Goal: Task Accomplishment & Management: Use online tool/utility

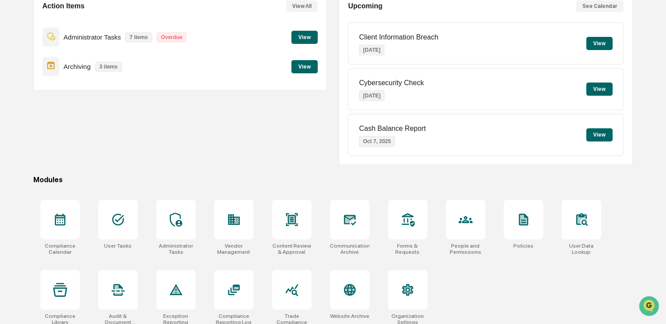
scroll to position [100, 0]
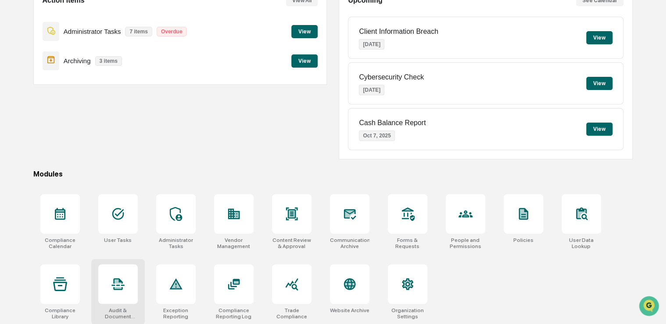
click at [124, 284] on icon at bounding box center [117, 284] width 13 height 12
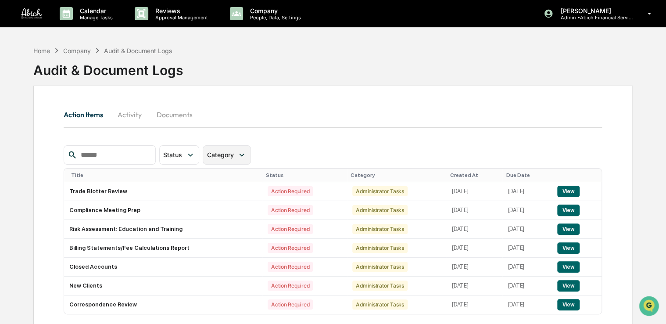
scroll to position [42, 0]
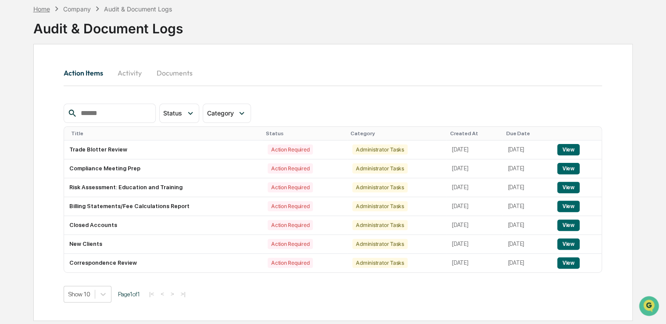
click at [45, 7] on div "Home" at bounding box center [41, 8] width 17 height 7
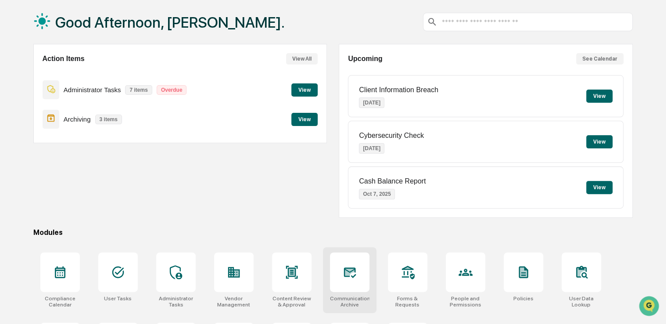
scroll to position [100, 0]
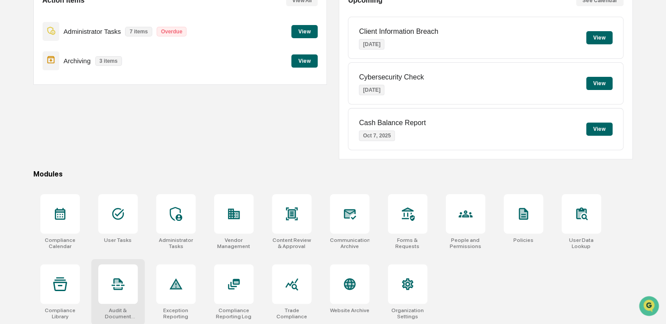
click at [119, 284] on icon at bounding box center [118, 284] width 14 height 14
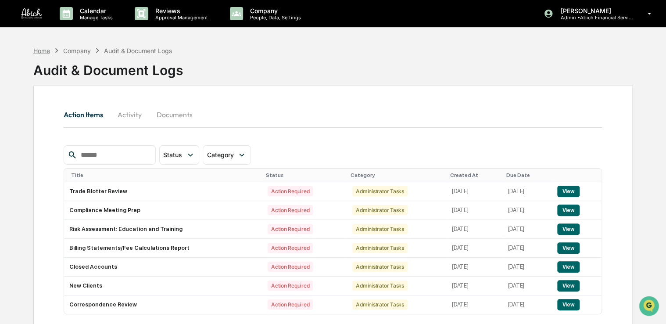
click at [46, 49] on div "Home" at bounding box center [41, 50] width 17 height 7
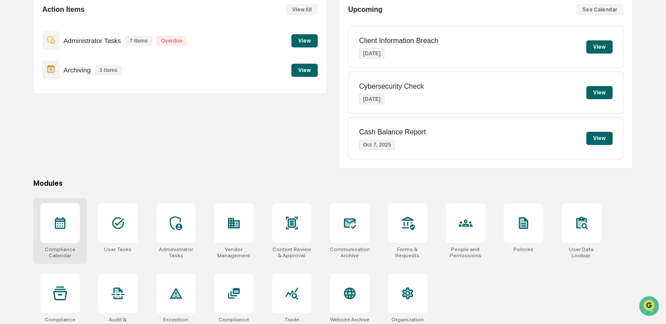
scroll to position [91, 0]
click at [58, 280] on div at bounding box center [60, 293] width 40 height 40
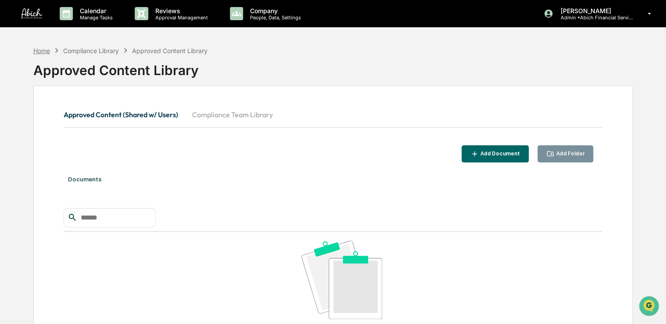
click at [44, 50] on div "Home" at bounding box center [41, 50] width 17 height 7
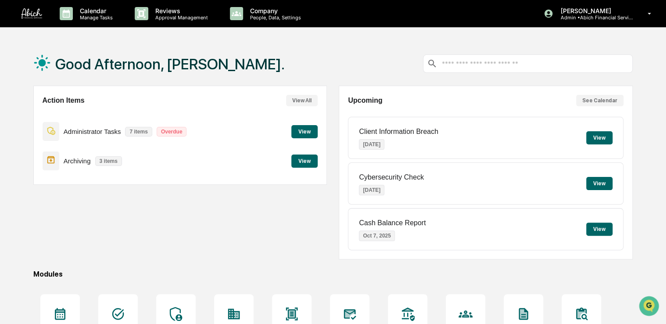
scroll to position [100, 0]
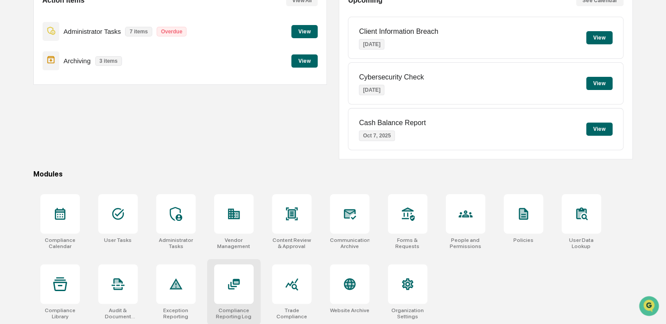
click at [253, 276] on div "Compliance Reporting Log" at bounding box center [234, 292] width 54 height 66
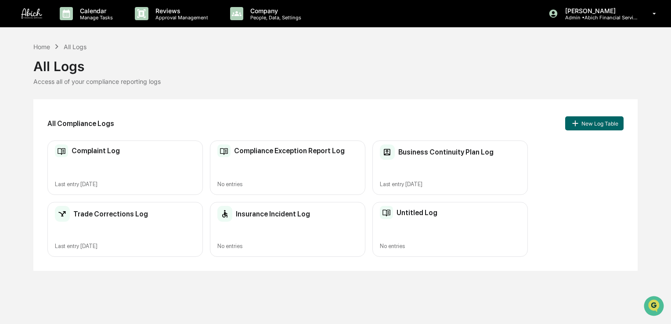
click at [107, 164] on div "Complaint Log Last entry [DATE]" at bounding box center [124, 167] width 155 height 55
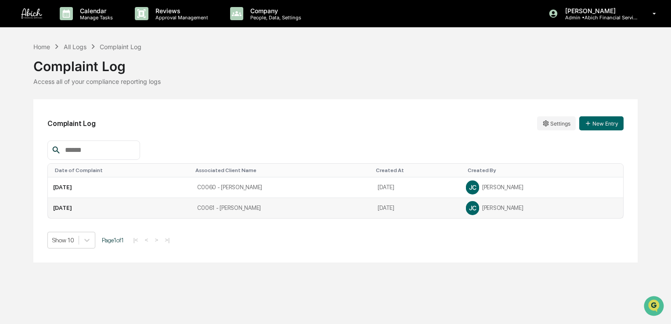
click at [220, 208] on td "C0061 - [PERSON_NAME]" at bounding box center [282, 208] width 180 height 20
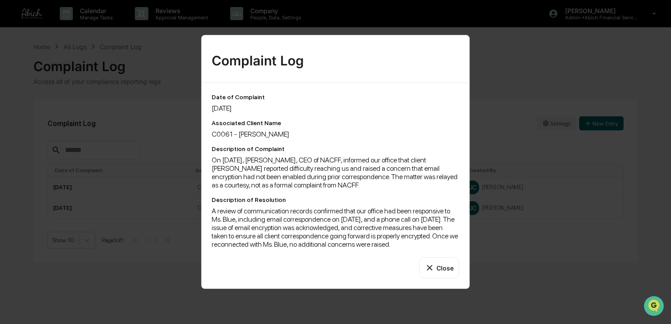
click at [435, 265] on button "Close" at bounding box center [439, 267] width 40 height 21
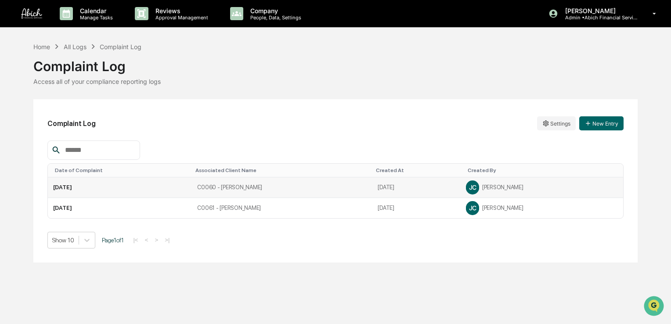
click at [299, 193] on td "C0060 - [PERSON_NAME]" at bounding box center [282, 187] width 180 height 21
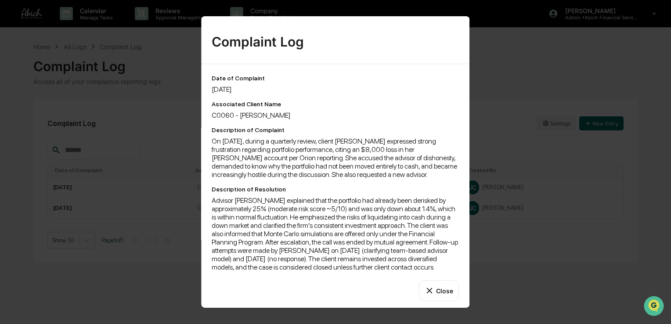
click at [447, 298] on button "Close" at bounding box center [439, 290] width 40 height 21
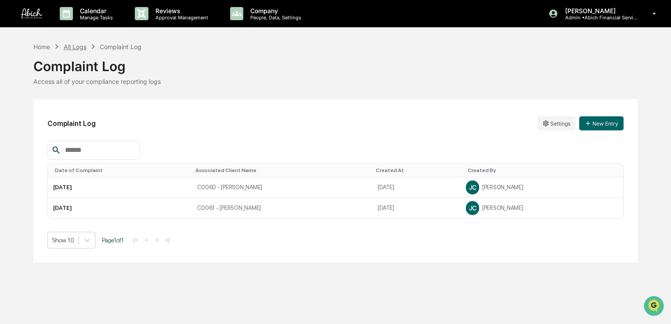
click at [82, 47] on div "All Logs" at bounding box center [75, 46] width 23 height 7
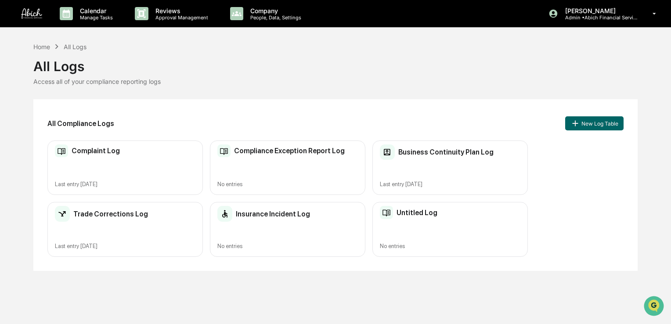
click at [434, 219] on div "Untitled Log" at bounding box center [450, 212] width 140 height 13
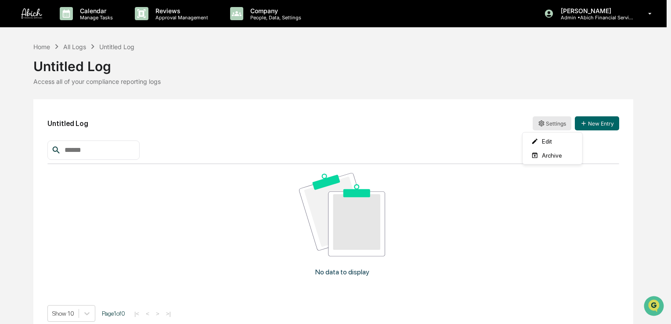
click at [557, 124] on html "Calendar Manage Tasks Reviews Approval Management Company People, Data, Setting…" at bounding box center [335, 162] width 671 height 324
click at [546, 138] on div "Edit" at bounding box center [552, 141] width 56 height 14
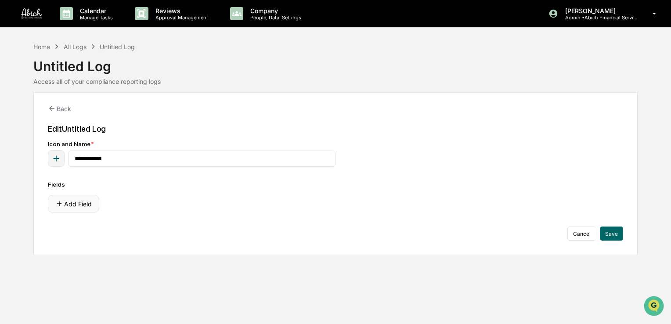
click at [77, 207] on button "Add Field" at bounding box center [73, 204] width 51 height 18
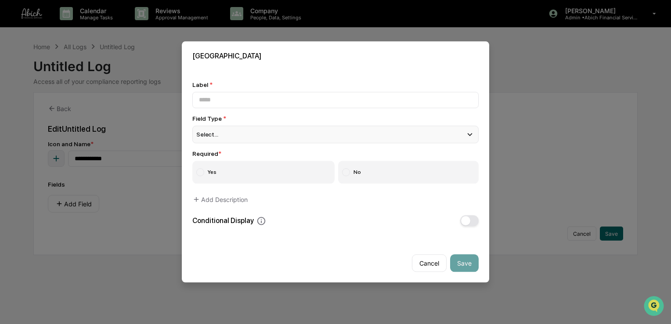
click at [318, 133] on div "Select..." at bounding box center [335, 135] width 286 height 18
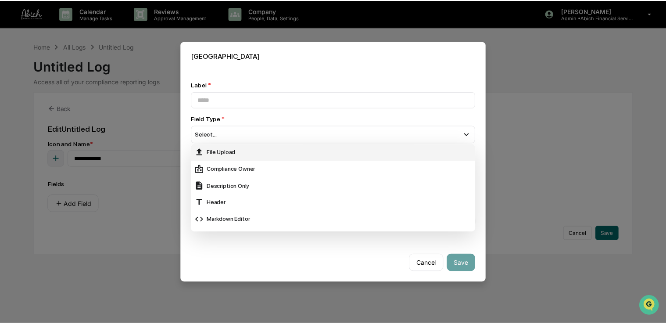
scroll to position [184, 0]
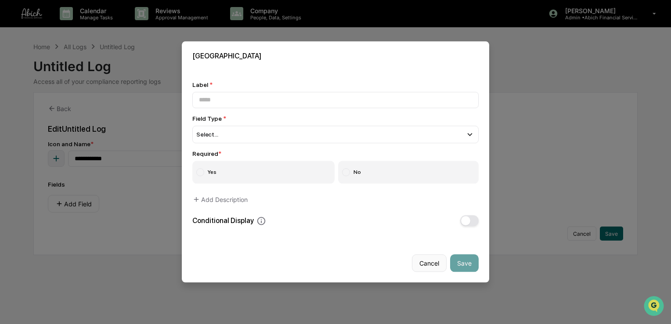
click at [418, 262] on button "Cancel" at bounding box center [429, 264] width 35 height 18
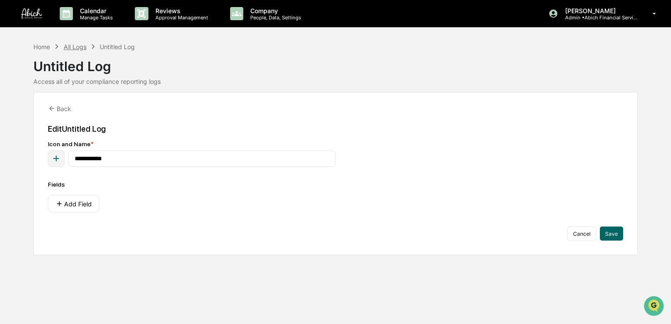
click at [71, 47] on div "All Logs" at bounding box center [75, 46] width 23 height 7
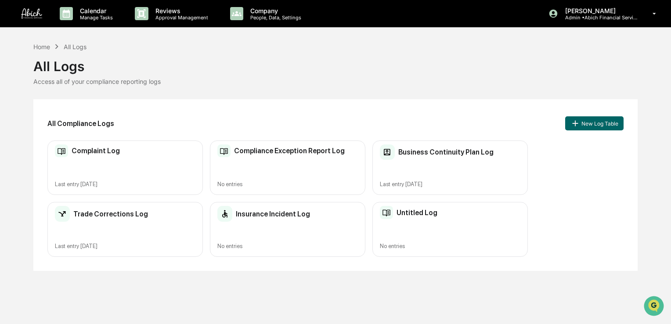
click at [116, 162] on div "Complaint Log Last entry [DATE]" at bounding box center [124, 167] width 155 height 55
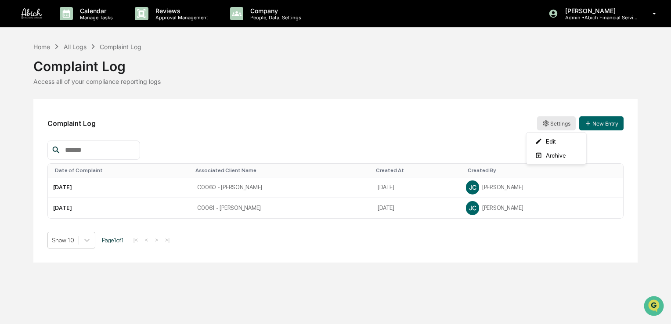
click at [539, 122] on html "Calendar Manage Tasks Reviews Approval Management Company People, Data, Setting…" at bounding box center [335, 162] width 671 height 324
click at [553, 140] on div "Edit" at bounding box center [556, 141] width 56 height 14
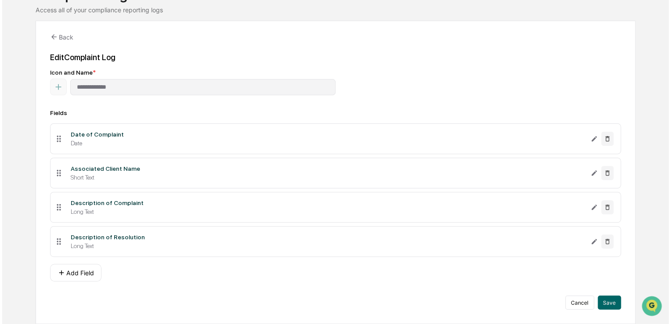
scroll to position [74, 0]
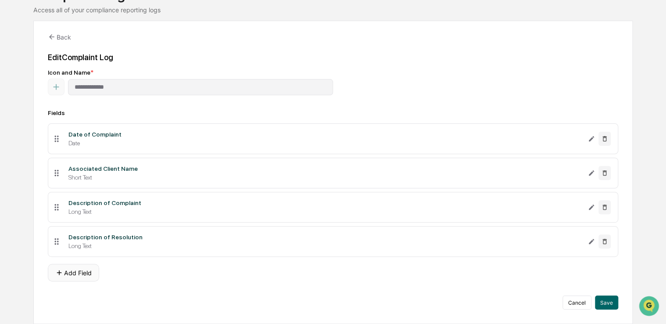
click at [67, 280] on button "Add Field" at bounding box center [73, 273] width 51 height 18
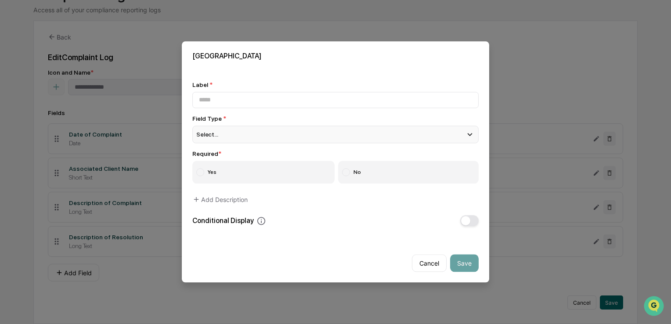
click at [317, 138] on div "Select..." at bounding box center [335, 135] width 286 height 18
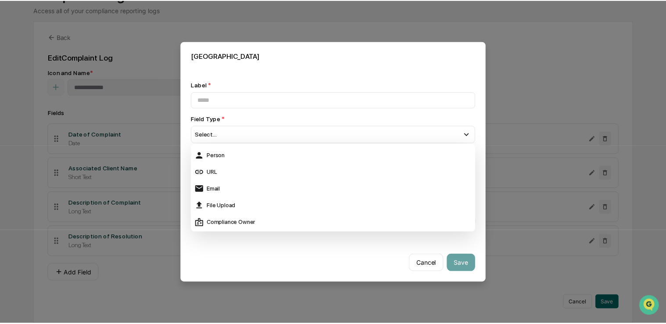
scroll to position [154, 0]
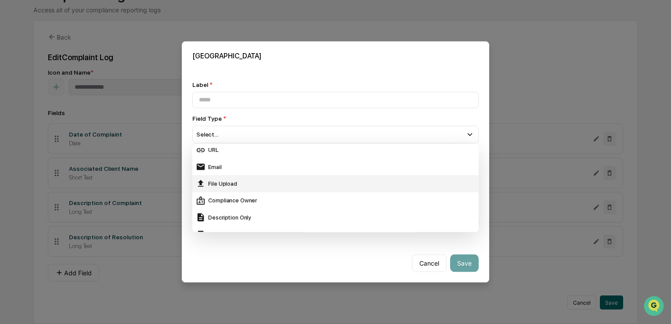
click at [231, 180] on div "File Upload" at bounding box center [335, 184] width 279 height 10
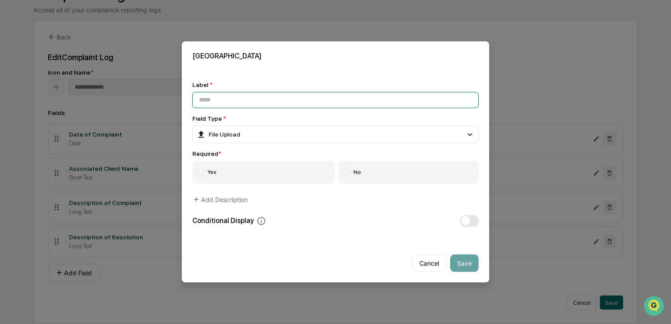
click at [248, 107] on input at bounding box center [335, 100] width 286 height 16
type input "**********"
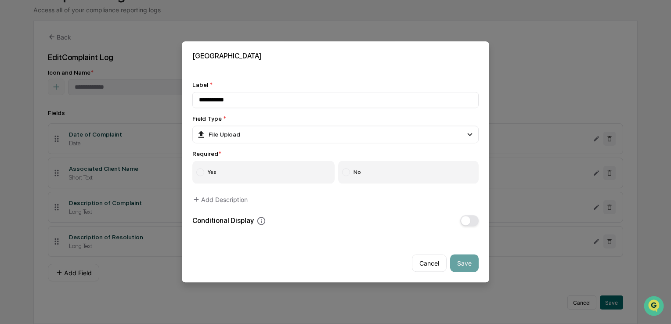
click at [367, 170] on label "No" at bounding box center [408, 172] width 141 height 23
click at [471, 256] on button "Save" at bounding box center [464, 264] width 29 height 18
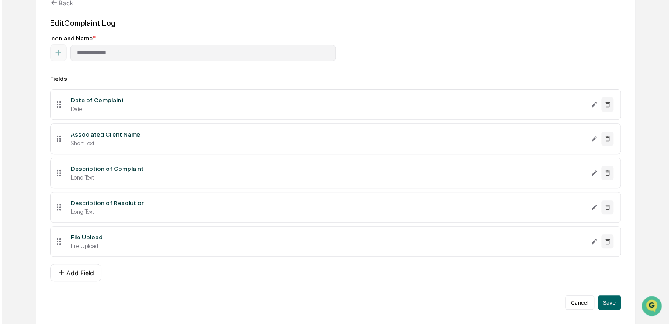
scroll to position [109, 0]
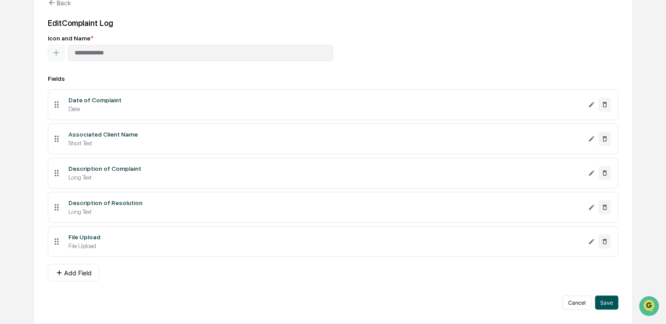
click at [611, 301] on button "Save" at bounding box center [606, 302] width 23 height 14
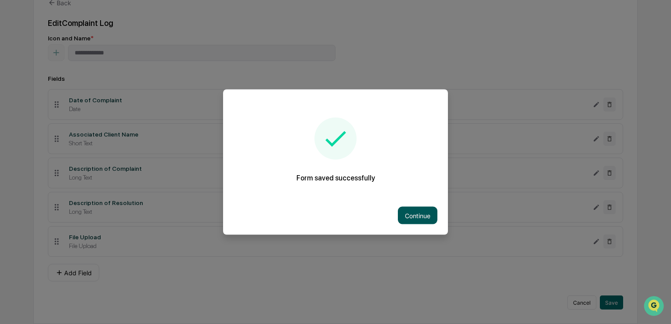
click at [428, 215] on button "Continue" at bounding box center [418, 216] width 40 height 18
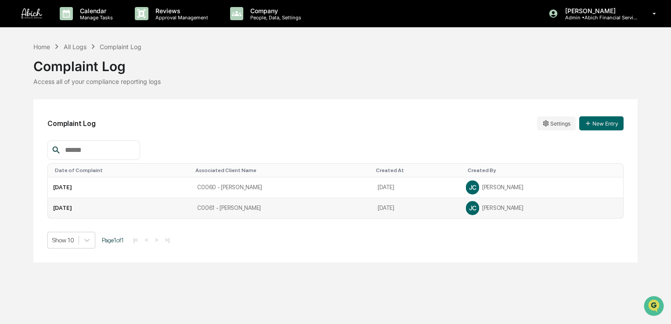
click at [265, 215] on td "C0061 - [PERSON_NAME]" at bounding box center [282, 208] width 180 height 20
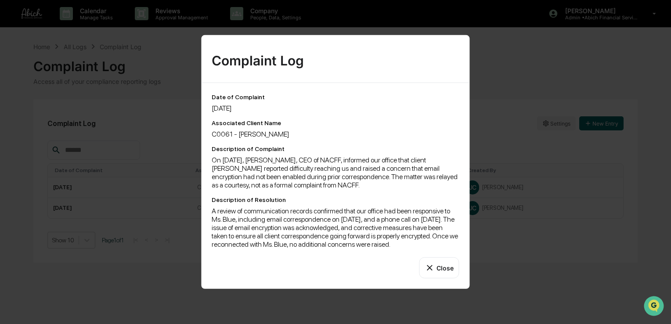
click at [428, 262] on button "Close" at bounding box center [439, 267] width 40 height 21
